Goal: Transaction & Acquisition: Obtain resource

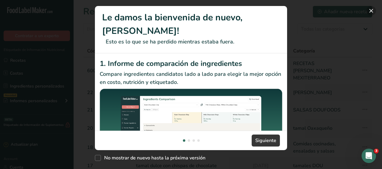
click at [372, 10] on button "New Features" at bounding box center [371, 11] width 10 height 10
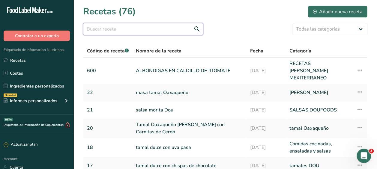
click at [97, 28] on input "text" at bounding box center [143, 29] width 120 height 12
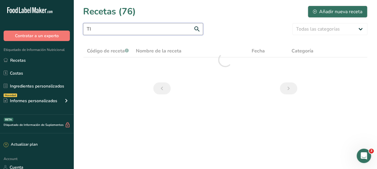
type input "T"
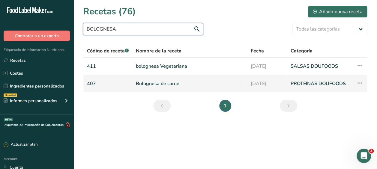
type input "BOLOGNESA"
click at [157, 84] on link "Bolognesa de carne" at bounding box center [190, 83] width 108 height 13
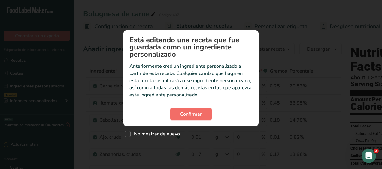
click at [198, 113] on span "Confirmar" at bounding box center [191, 114] width 22 height 7
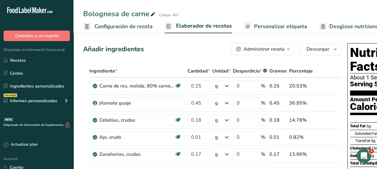
click at [277, 24] on span "Personalizar etiqueta" at bounding box center [280, 27] width 53 height 8
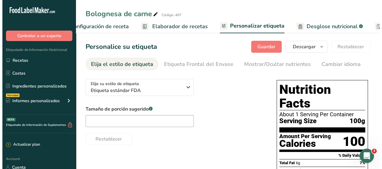
scroll to position [0, 151]
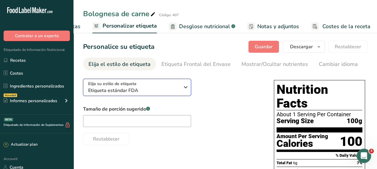
click at [186, 89] on icon "button" at bounding box center [185, 87] width 7 height 11
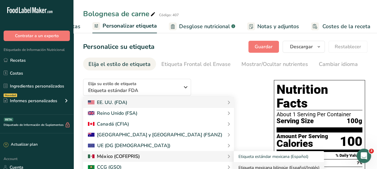
click at [234, 169] on link "Etiqueta mexicana bilingüe (Español/Inglés)" at bounding box center [279, 167] width 90 height 11
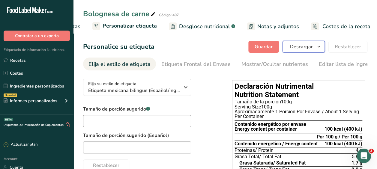
click at [309, 43] on button "Descargar" at bounding box center [304, 47] width 42 height 12
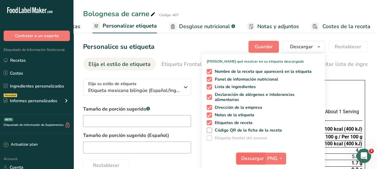
click at [256, 158] on span "Descargar" at bounding box center [252, 158] width 23 height 7
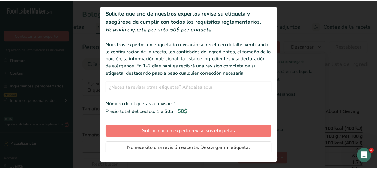
scroll to position [17, 0]
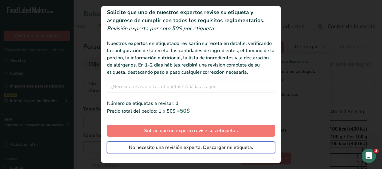
click at [193, 151] on span "No necesito una revisión experta. Descargar mi etiqueta." at bounding box center [191, 147] width 124 height 7
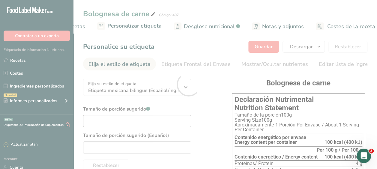
scroll to position [0, 0]
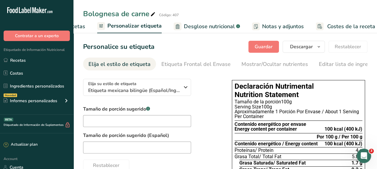
click at [229, 51] on div "Personalice su etiqueta [GEOGRAPHIC_DATA] [GEOGRAPHIC_DATA] [PERSON_NAME] qué m…" at bounding box center [225, 47] width 285 height 12
click at [212, 23] on span "Desglose nutricional" at bounding box center [209, 27] width 51 height 8
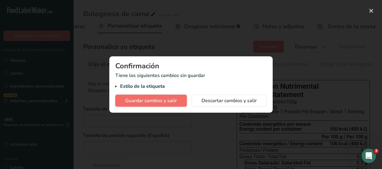
click at [167, 100] on span "Guardar cambios y salir" at bounding box center [151, 100] width 52 height 7
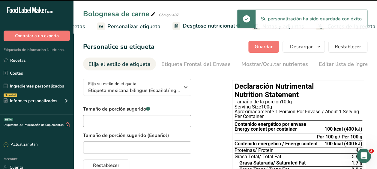
select select "Calories"
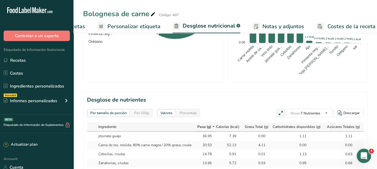
scroll to position [278, 0]
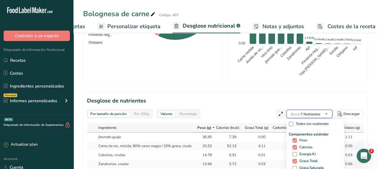
click at [327, 110] on icon "button" at bounding box center [326, 114] width 5 height 8
click at [295, 152] on span at bounding box center [295, 154] width 5 height 5
click at [295, 152] on input "Energía KJ" at bounding box center [295, 154] width 4 height 4
checkbox input "true"
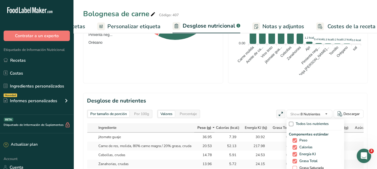
click at [293, 166] on span at bounding box center [295, 168] width 5 height 5
click at [293, 166] on input "Grasa Saturada" at bounding box center [295, 168] width 4 height 4
checkbox input "true"
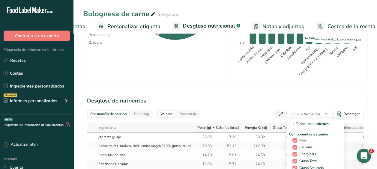
checkbox input "true"
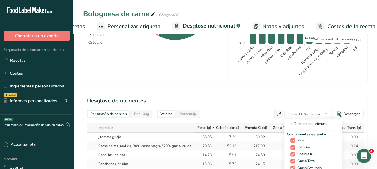
checkbox input "true"
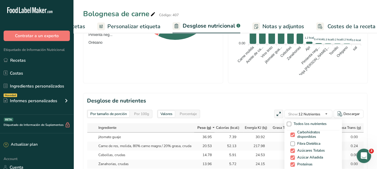
scroll to position [62, 0]
click at [299, 143] on span "Fibra Dietética" at bounding box center [308, 145] width 26 height 5
click at [294, 143] on input "Fibra Dietética" at bounding box center [293, 145] width 4 height 4
checkbox input "true"
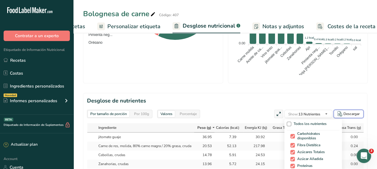
click at [351, 111] on div "Descargar" at bounding box center [352, 113] width 16 height 5
